Goal: Task Accomplishment & Management: Complete application form

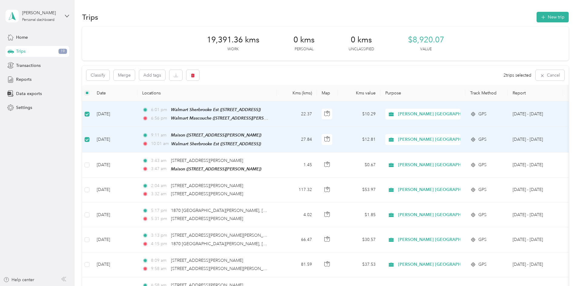
click at [536, 13] on button "New trip" at bounding box center [552, 17] width 32 height 11
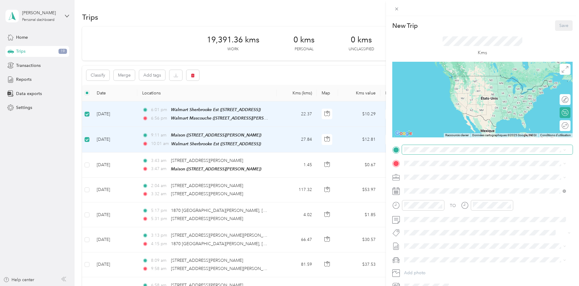
click at [435, 153] on span at bounding box center [487, 150] width 171 height 10
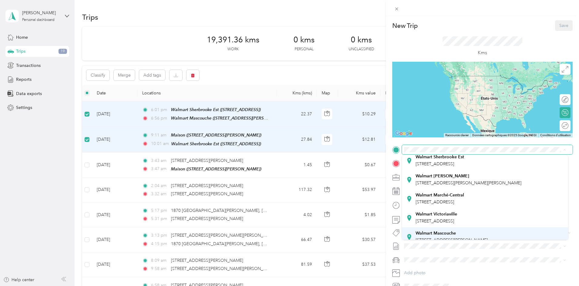
scroll to position [49, 0]
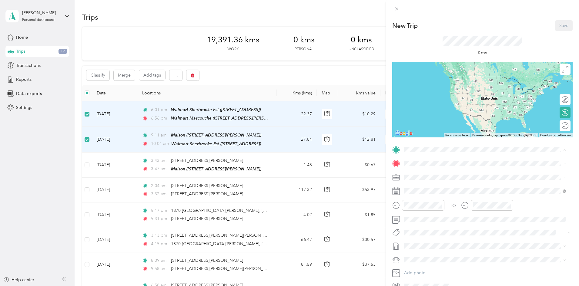
click at [442, 214] on span "[STREET_ADDRESS][PERSON_NAME]" at bounding box center [451, 214] width 72 height 5
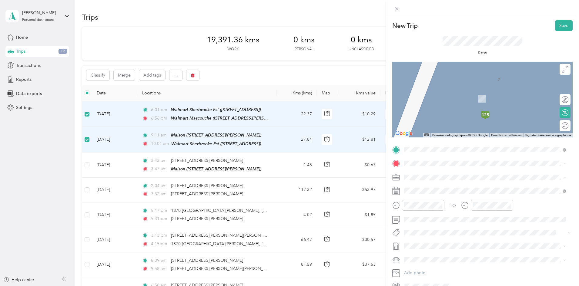
click at [443, 237] on div "Maison [STREET_ADDRESS][PERSON_NAME]" at bounding box center [485, 244] width 158 height 15
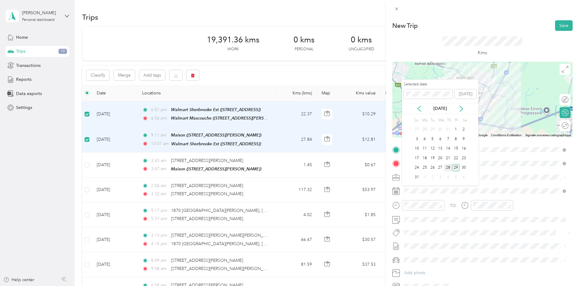
click at [449, 170] on div "28" at bounding box center [448, 168] width 8 height 8
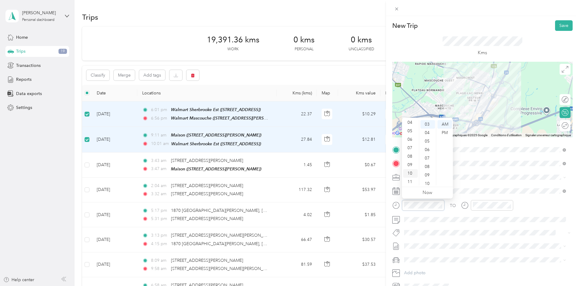
scroll to position [36, 0]
click at [412, 179] on div "11" at bounding box center [410, 181] width 15 height 8
drag, startPoint x: 429, startPoint y: 124, endPoint x: 432, endPoint y: 125, distance: 3.2
click at [429, 124] on div "43" at bounding box center [427, 126] width 15 height 8
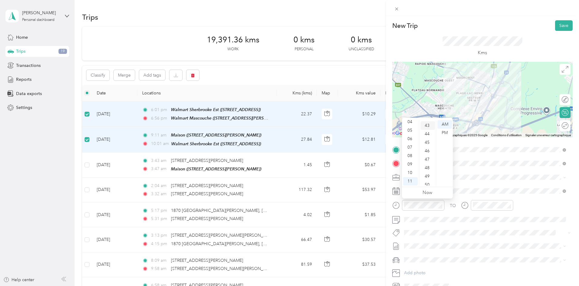
scroll to position [365, 0]
click at [445, 133] on div "PM" at bounding box center [444, 133] width 15 height 8
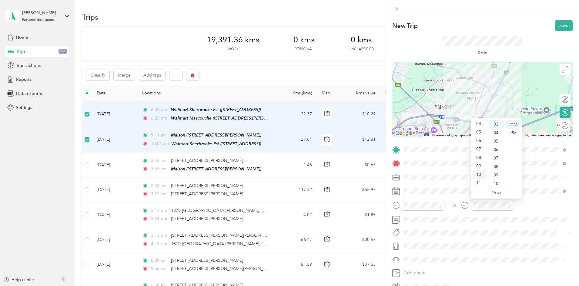
scroll to position [36, 0]
click at [483, 179] on div "11" at bounding box center [479, 181] width 15 height 8
click at [496, 176] on div "58" at bounding box center [496, 173] width 15 height 8
drag, startPoint x: 512, startPoint y: 135, endPoint x: 517, endPoint y: 135, distance: 4.9
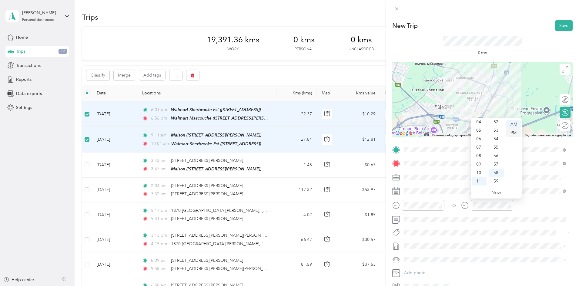
click at [512, 135] on div "PM" at bounding box center [513, 133] width 15 height 8
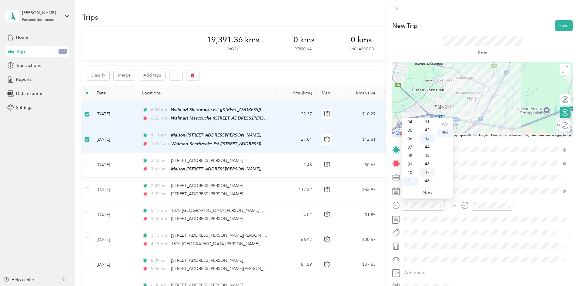
scroll to position [304, 0]
click at [429, 152] on div "39" at bounding box center [427, 151] width 15 height 8
click at [395, 199] on div "TO Add photo" at bounding box center [482, 218] width 180 height 146
click at [420, 211] on div at bounding box center [418, 207] width 52 height 15
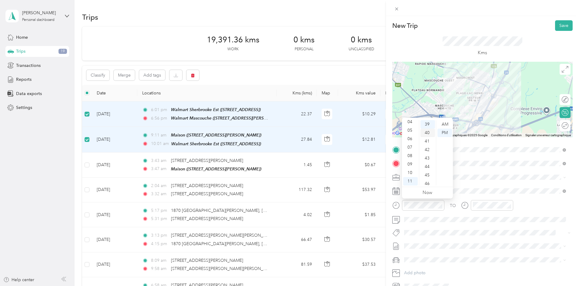
click at [424, 130] on div "40" at bounding box center [427, 133] width 15 height 8
click at [392, 199] on form "New Trip Save This trip cannot be edited because it is either under review, app…" at bounding box center [482, 155] width 193 height 271
click at [561, 21] on button "Save" at bounding box center [564, 25] width 18 height 11
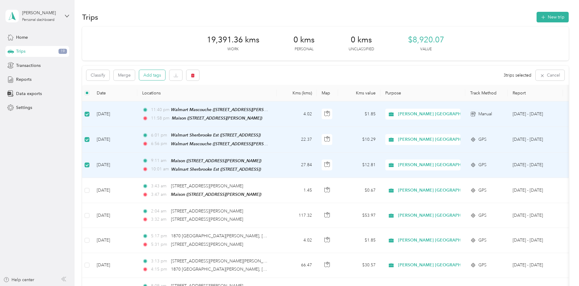
click at [165, 79] on button "Add tags" at bounding box center [152, 75] width 26 height 10
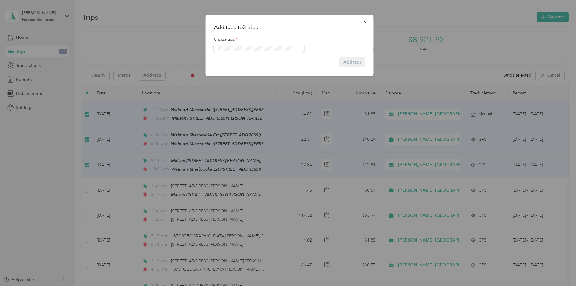
click at [233, 58] on span "Wt Multi-studio Cost Capture" at bounding box center [246, 59] width 49 height 5
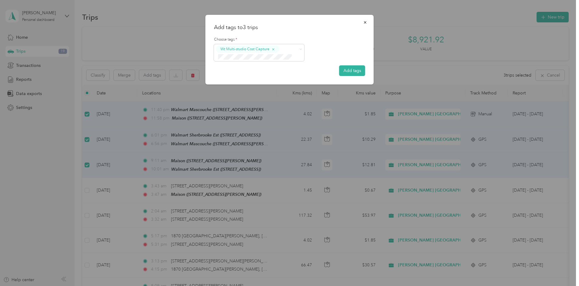
click at [255, 78] on div "P&g Continuity" at bounding box center [259, 79] width 82 height 8
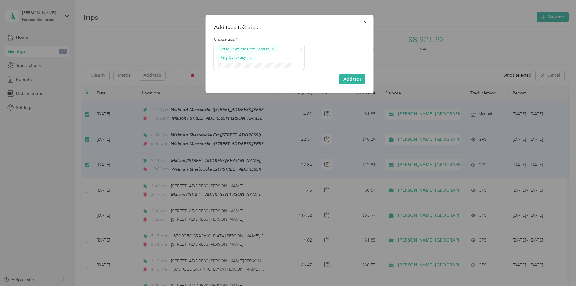
click at [239, 78] on li "Wt - Outlook Execution" at bounding box center [259, 76] width 90 height 12
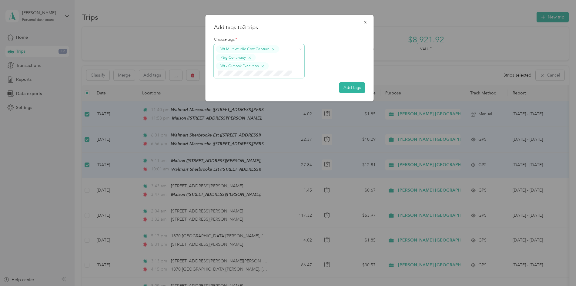
click at [231, 286] on div "Add tags to 3 trips Choose tags * Wt Multi-studio Cost Capture P&g Continuity W…" at bounding box center [288, 286] width 576 height 0
click at [221, 82] on ol "Rt Shed Rain" at bounding box center [259, 85] width 90 height 12
click at [245, 87] on li "Rt Shed Rain" at bounding box center [259, 85] width 90 height 12
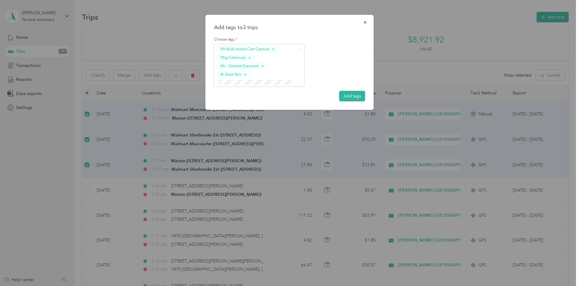
click at [349, 90] on form "Choose tags * Wt Multi-studio Cost Capture P&g Continuity Wt - Outlook Executio…" at bounding box center [289, 67] width 151 height 70
click at [349, 91] on button "Add tags" at bounding box center [352, 96] width 26 height 11
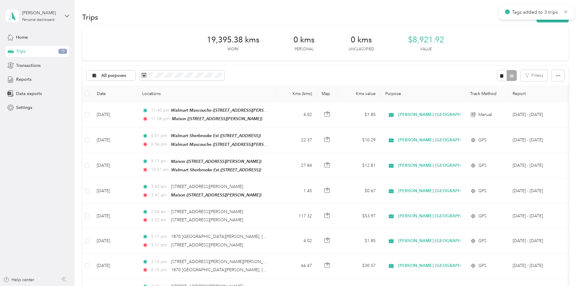
click at [27, 79] on span "Reports" at bounding box center [23, 79] width 15 height 6
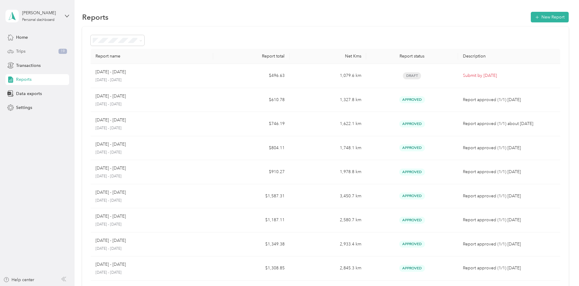
click at [22, 51] on span "Trips" at bounding box center [20, 51] width 9 height 6
